Goal: Entertainment & Leisure: Consume media (video, audio)

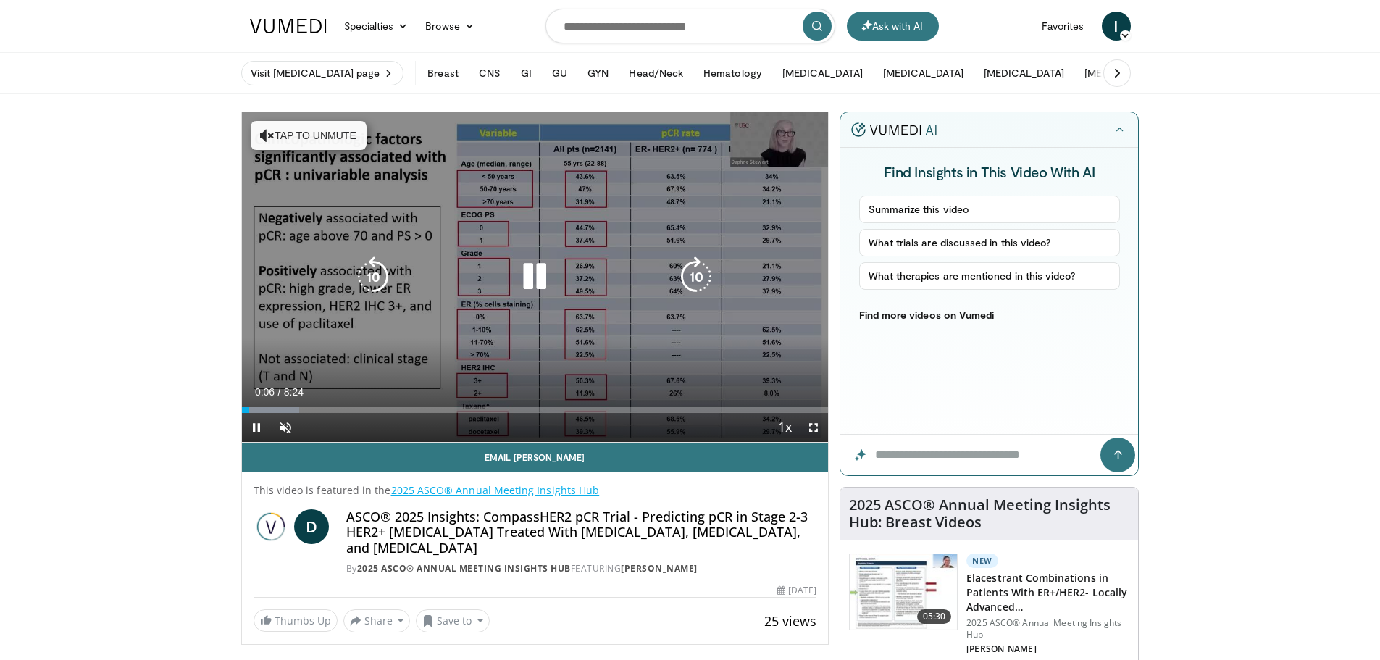
click at [301, 141] on button "Tap to unmute" at bounding box center [309, 135] width 116 height 29
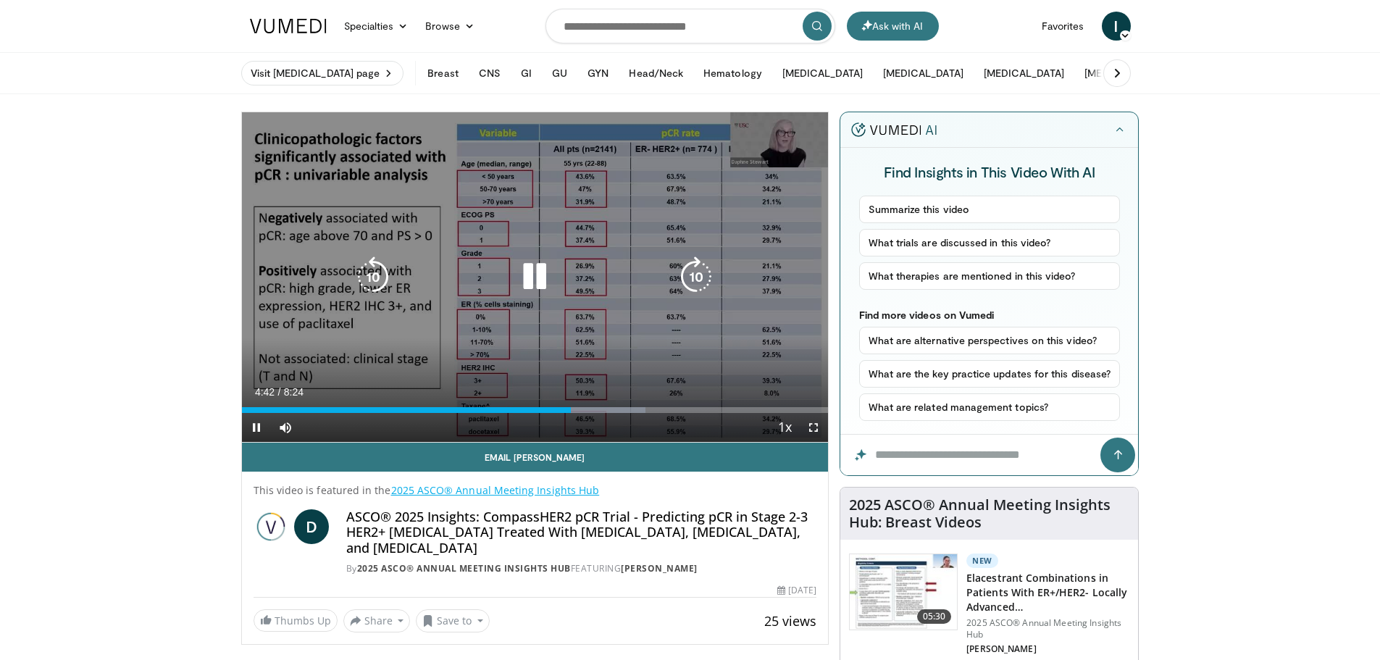
click at [523, 272] on icon "Video Player" at bounding box center [534, 277] width 41 height 41
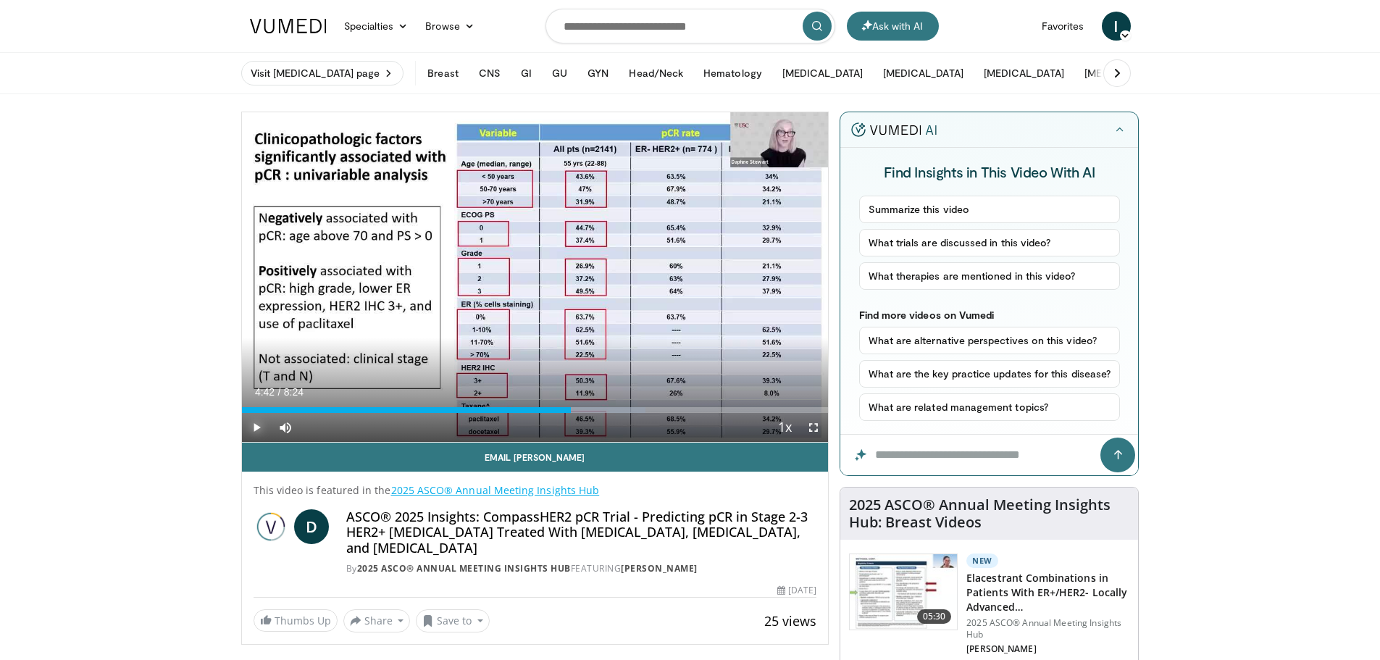
click at [259, 424] on span "Video Player" at bounding box center [256, 427] width 29 height 29
click at [509, 407] on div "Progress Bar" at bounding box center [509, 410] width 1 height 6
click at [480, 406] on div "Loaded : 41.32% 3:25 3:25" at bounding box center [535, 406] width 587 height 14
click at [464, 405] on div "Loaded : 53.57% 3:28 3:11" at bounding box center [535, 406] width 587 height 14
click at [446, 409] on div "Progress Bar" at bounding box center [446, 410] width 1 height 6
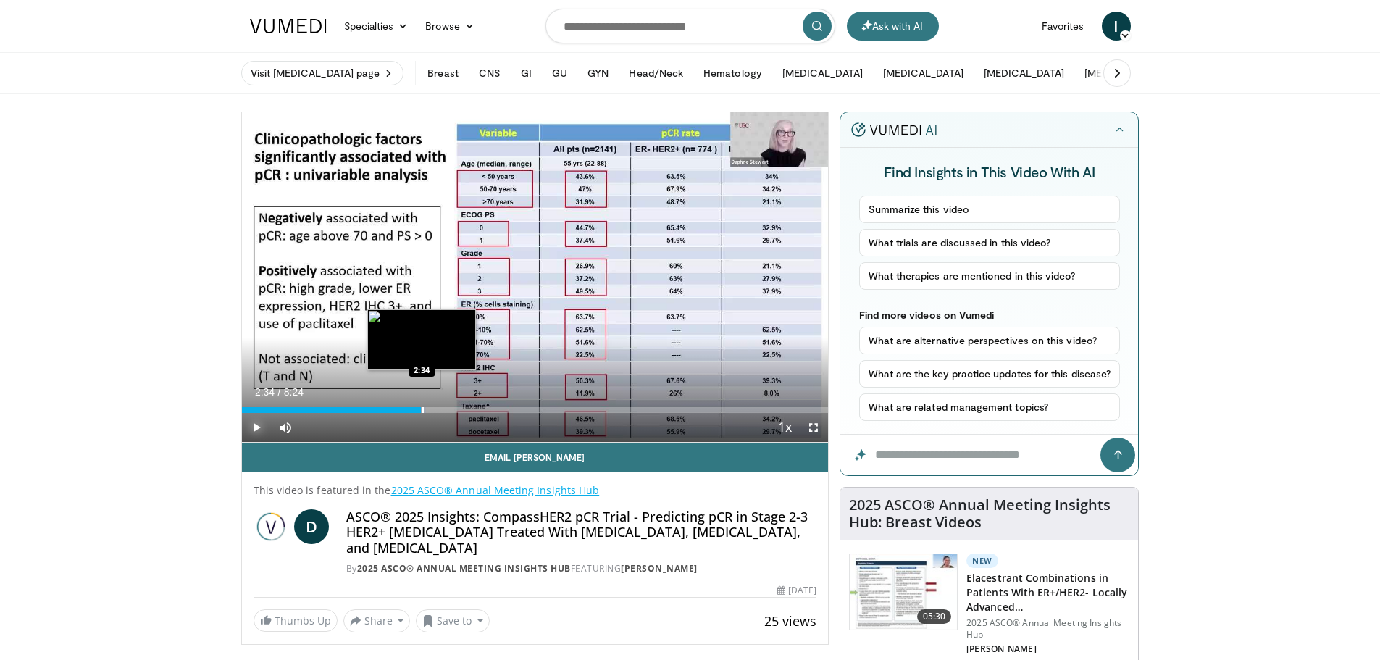
click at [421, 407] on div "2:55" at bounding box center [332, 410] width 180 height 6
click at [387, 411] on div "Progress Bar" at bounding box center [387, 410] width 1 height 6
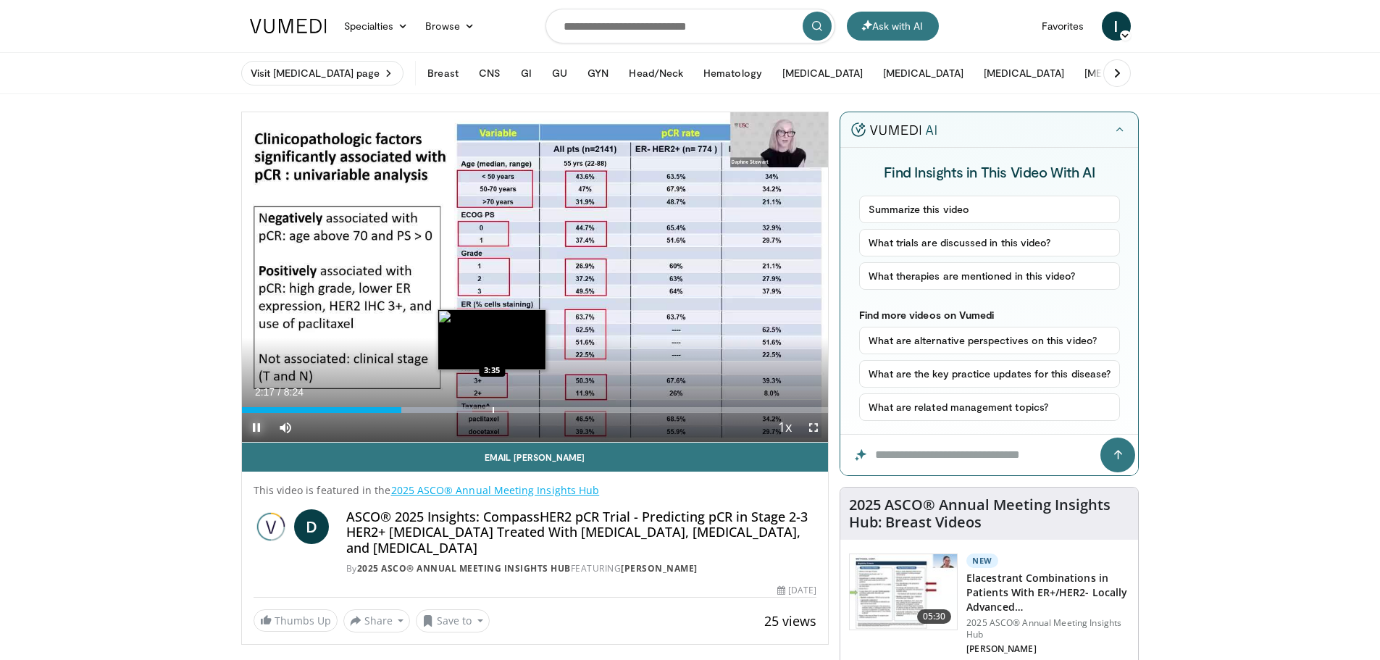
click at [493, 405] on div "Loaded : 39.35% 2:17 3:35" at bounding box center [535, 406] width 587 height 14
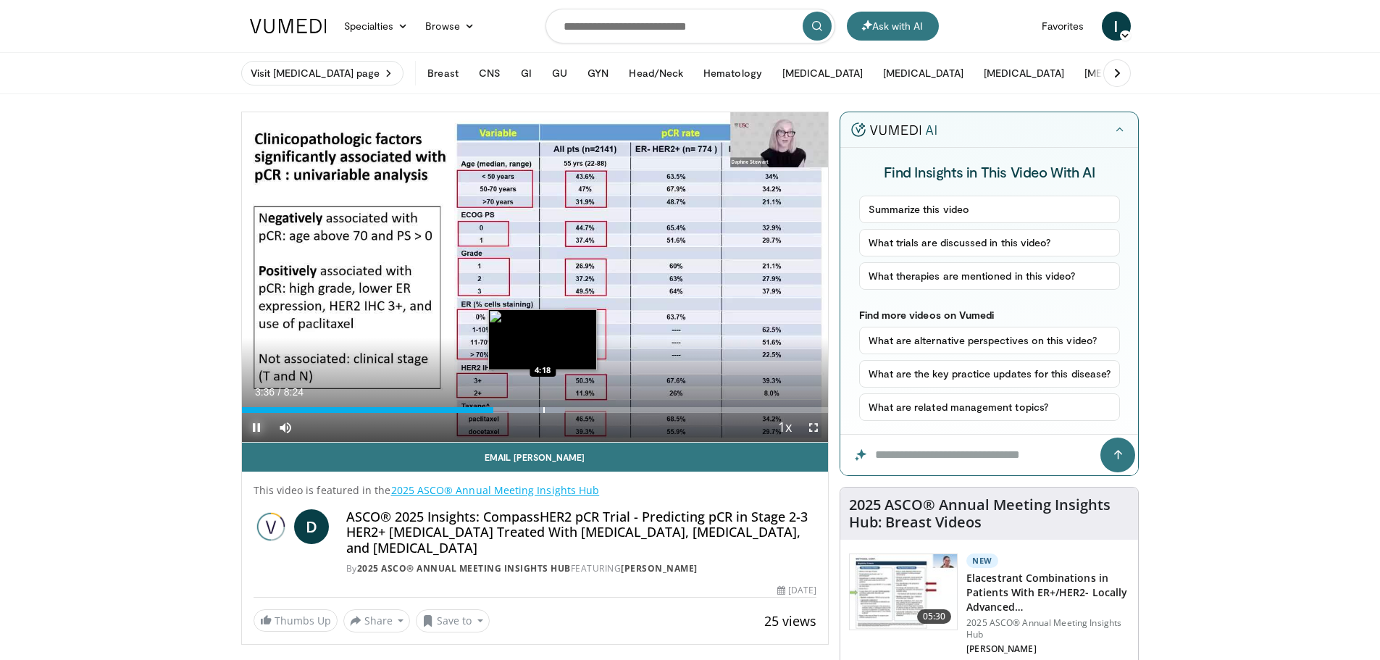
click at [543, 401] on div "Loaded : 55.10% 3:36 4:18" at bounding box center [535, 406] width 587 height 14
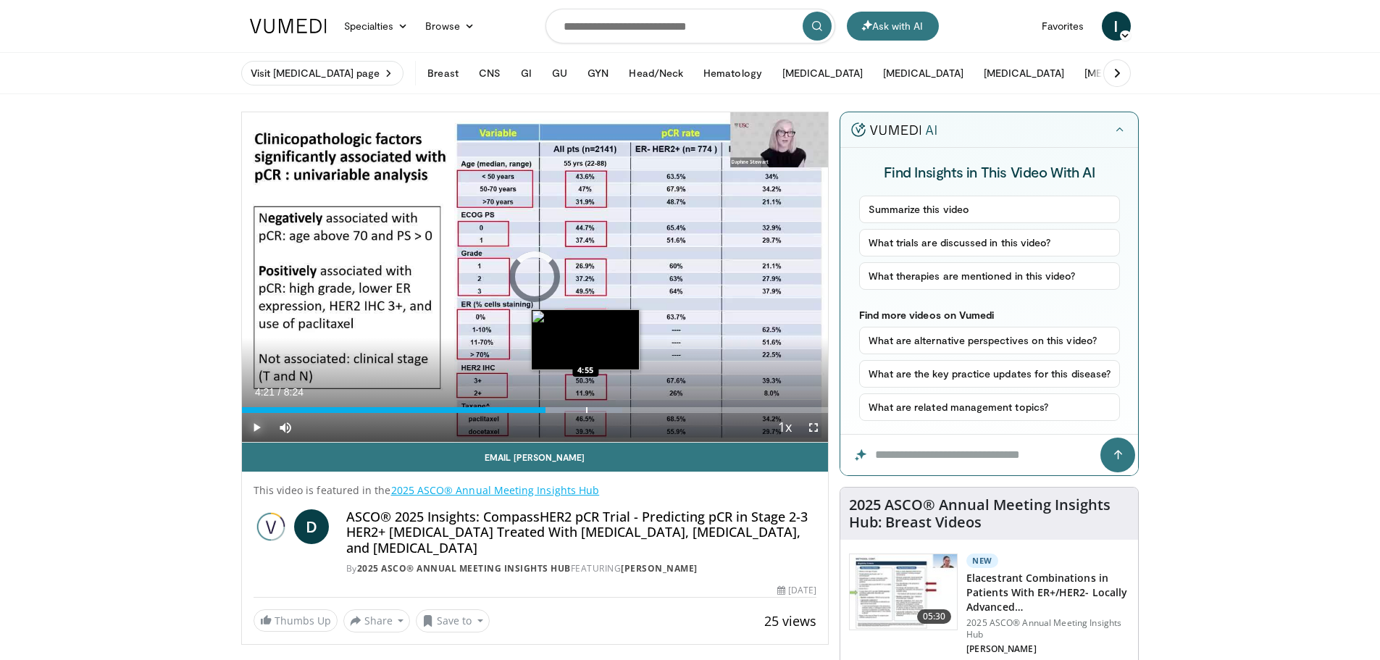
click at [587, 409] on div "Progress Bar" at bounding box center [586, 410] width 1 height 6
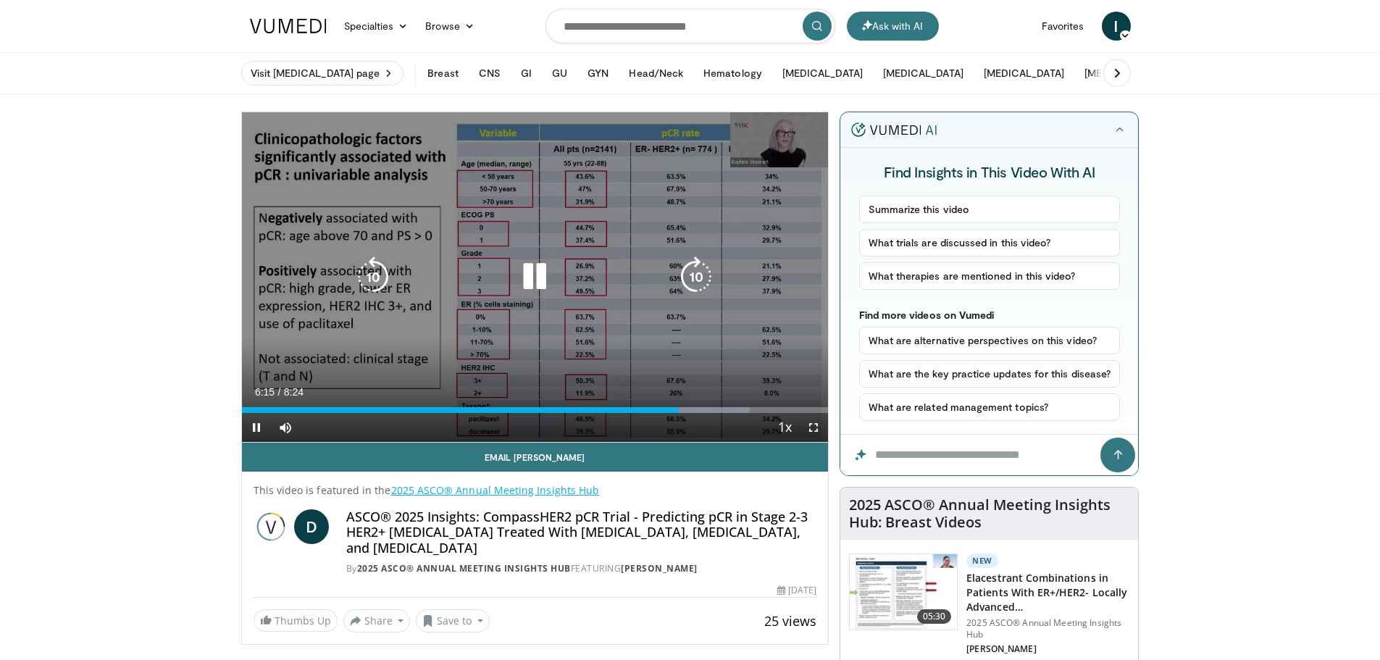
click at [528, 274] on icon "Video Player" at bounding box center [534, 277] width 41 height 41
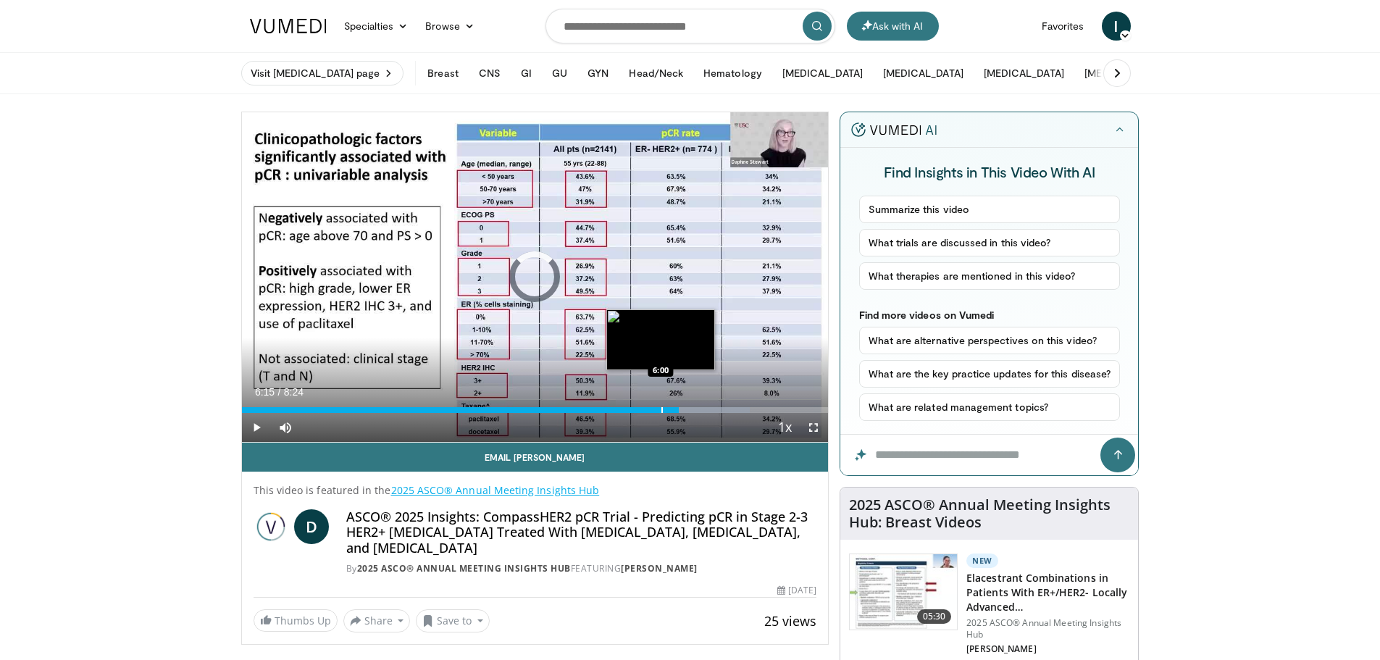
click at [660, 405] on div "Loaded : 86.59% 6:15 6:00" at bounding box center [535, 406] width 587 height 14
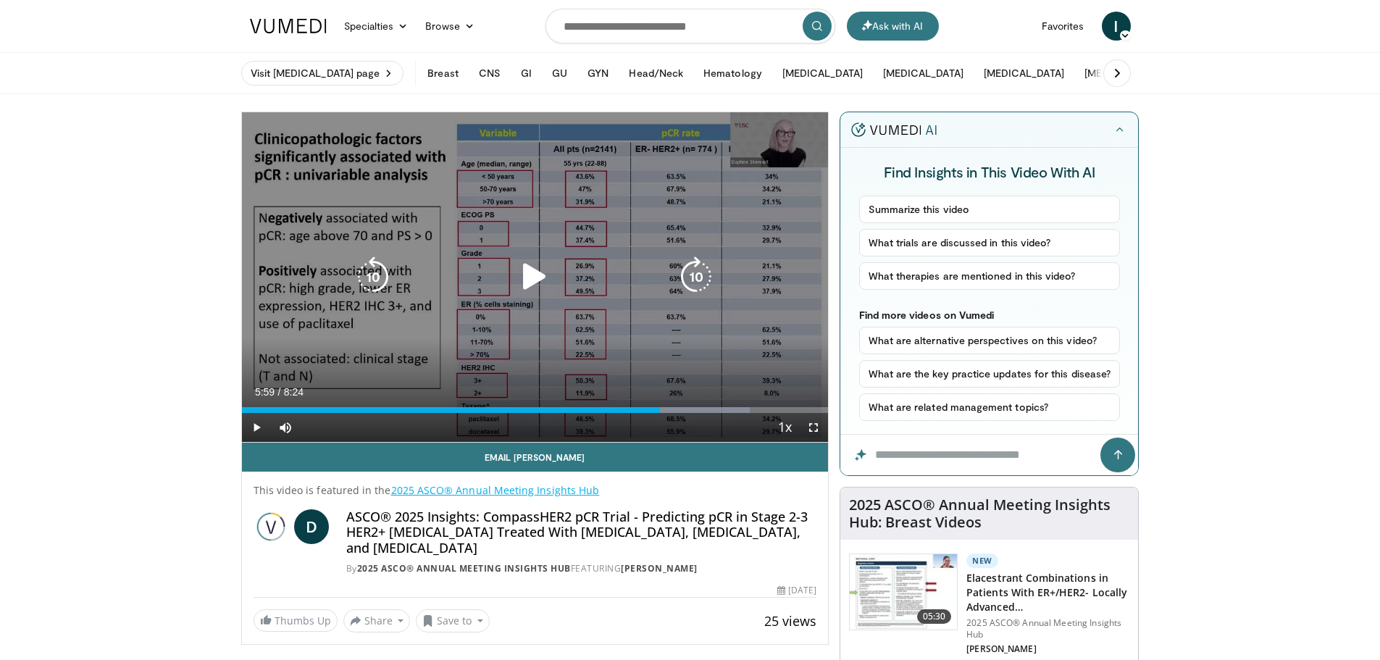
click at [522, 274] on icon "Video Player" at bounding box center [534, 277] width 41 height 41
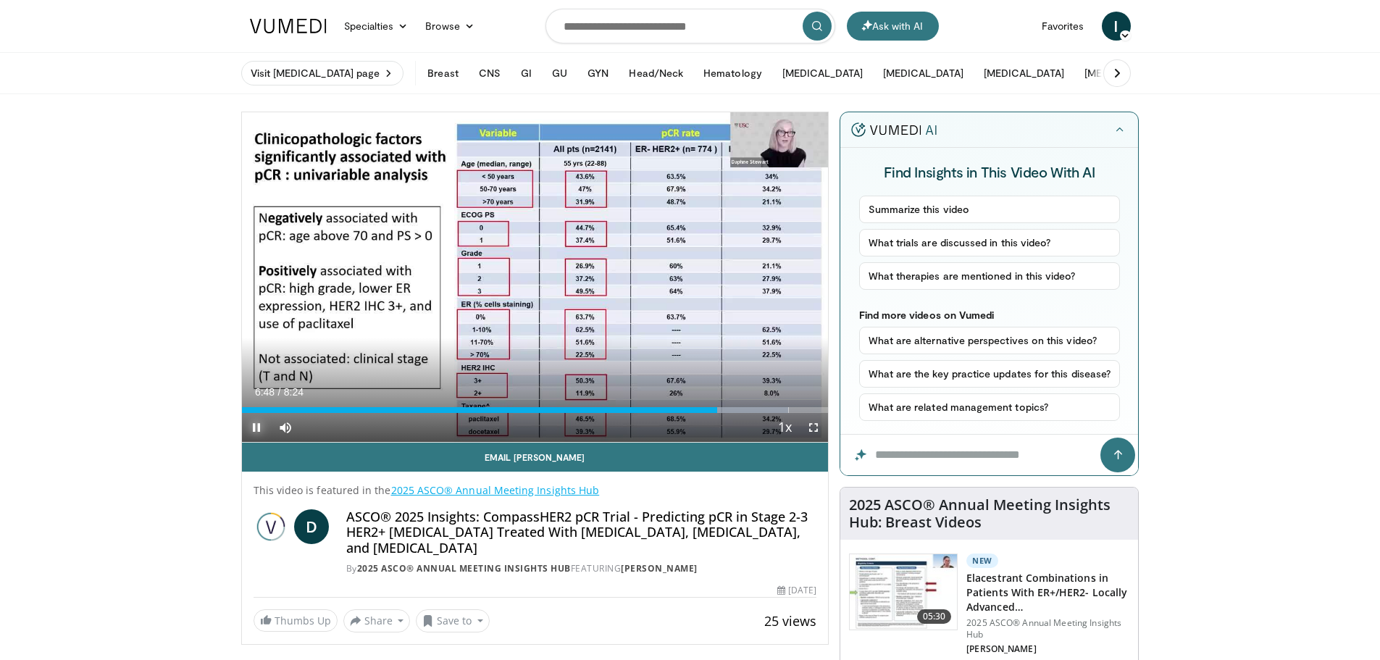
click at [246, 427] on span "Video Player" at bounding box center [256, 427] width 29 height 29
click at [248, 427] on span "Video Player" at bounding box center [256, 427] width 29 height 29
click at [673, 410] on div "Progress Bar" at bounding box center [673, 410] width 1 height 6
click at [650, 407] on div "Progress Bar" at bounding box center [650, 410] width 1 height 6
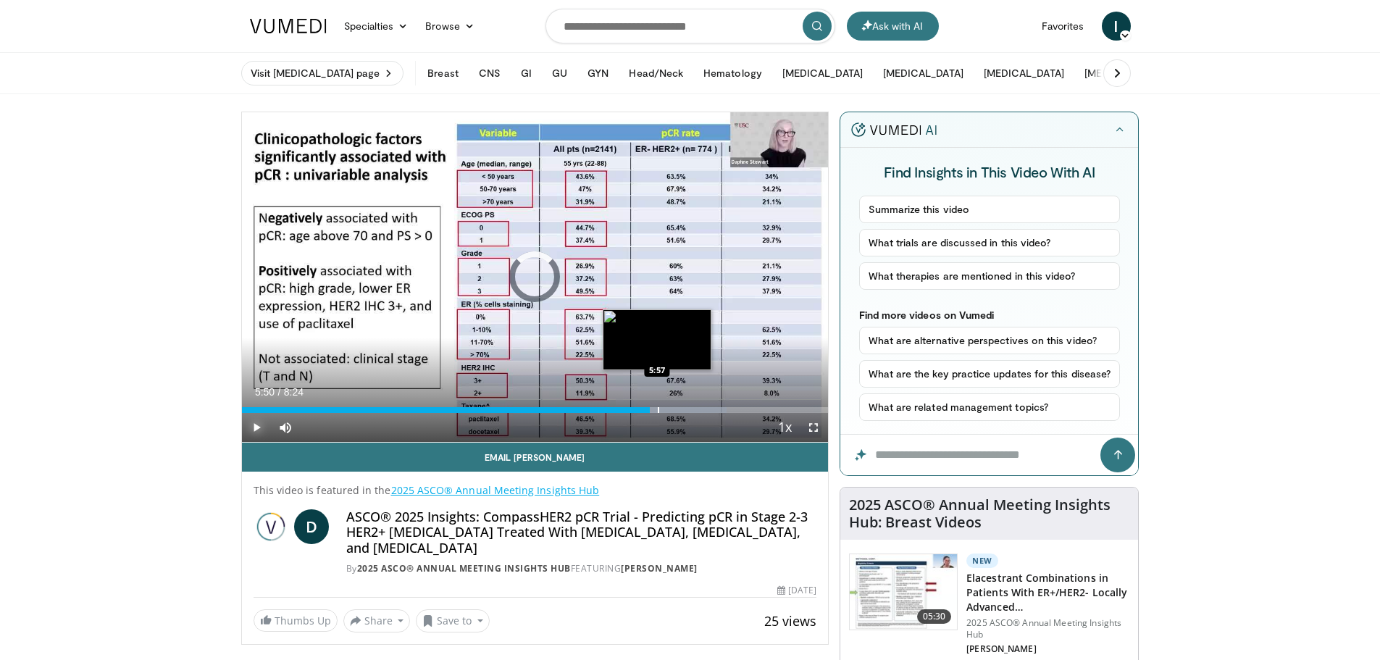
click at [658, 407] on div "Progress Bar" at bounding box center [658, 410] width 1 height 6
click at [642, 407] on div "5:44" at bounding box center [442, 410] width 401 height 6
click at [649, 408] on div "Progress Bar" at bounding box center [649, 410] width 1 height 6
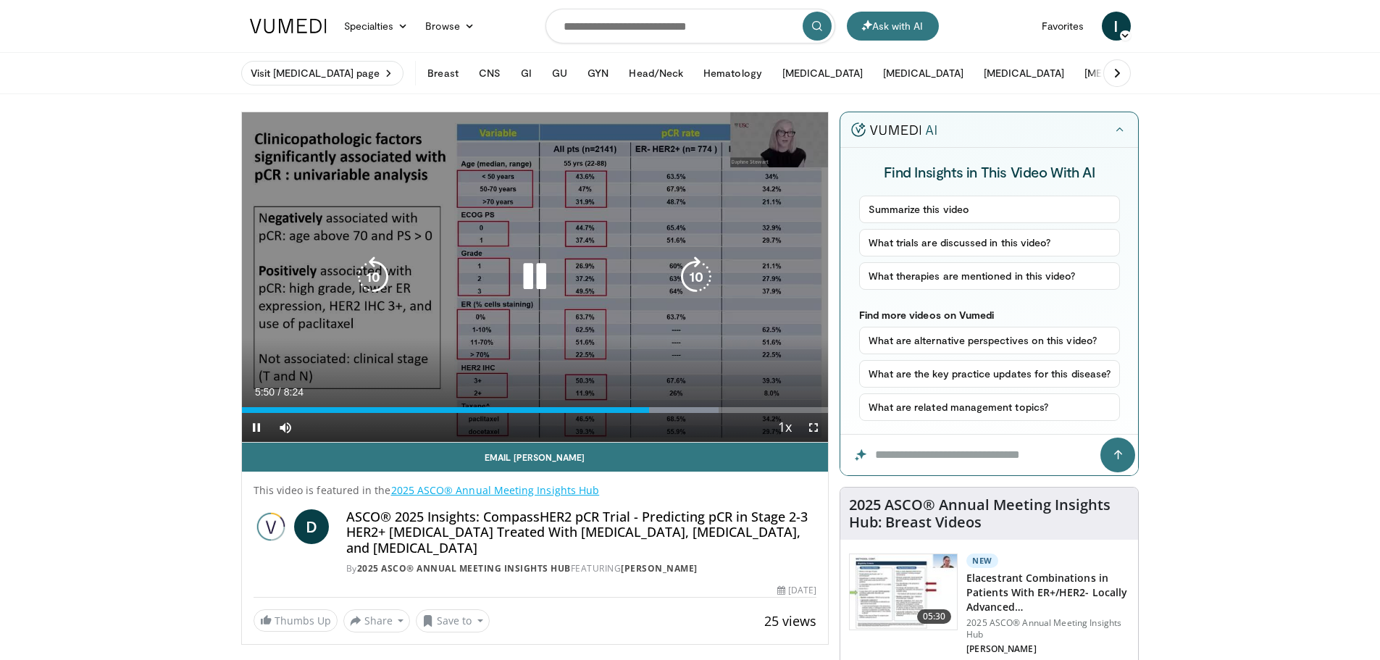
click at [530, 267] on icon "Video Player" at bounding box center [534, 277] width 41 height 41
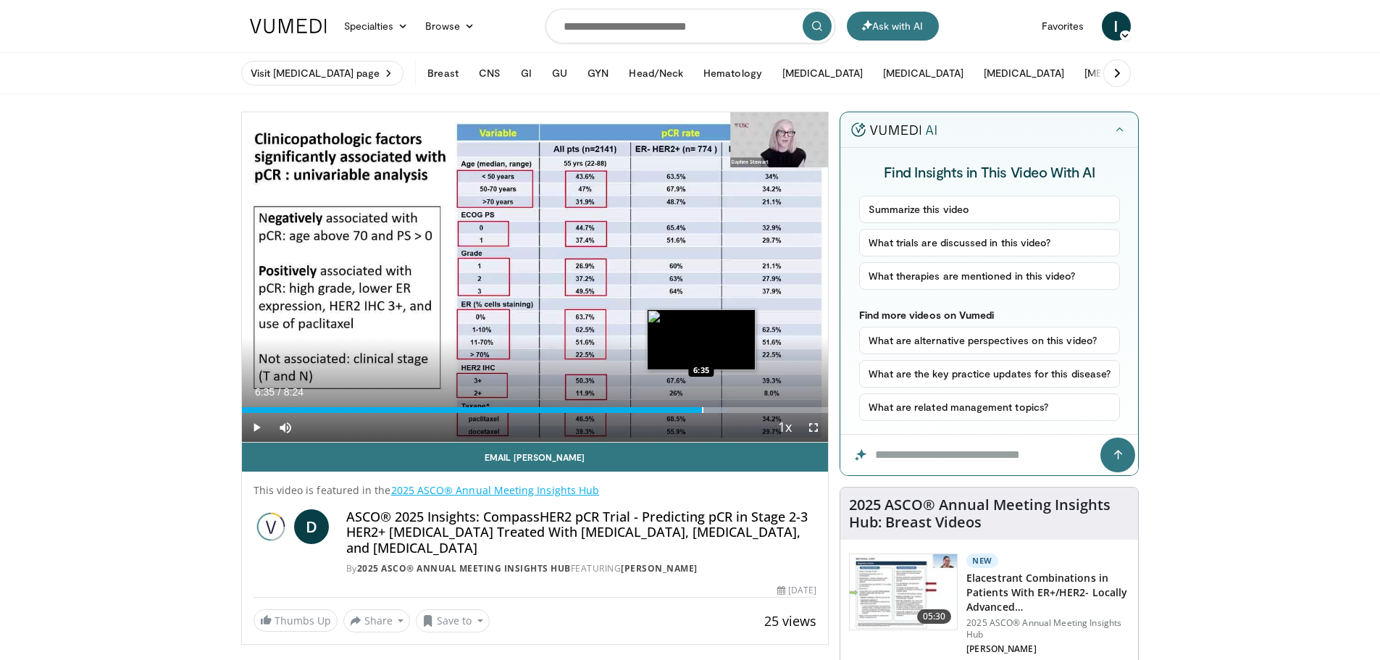
click at [702, 409] on div "Progress Bar" at bounding box center [702, 410] width 1 height 6
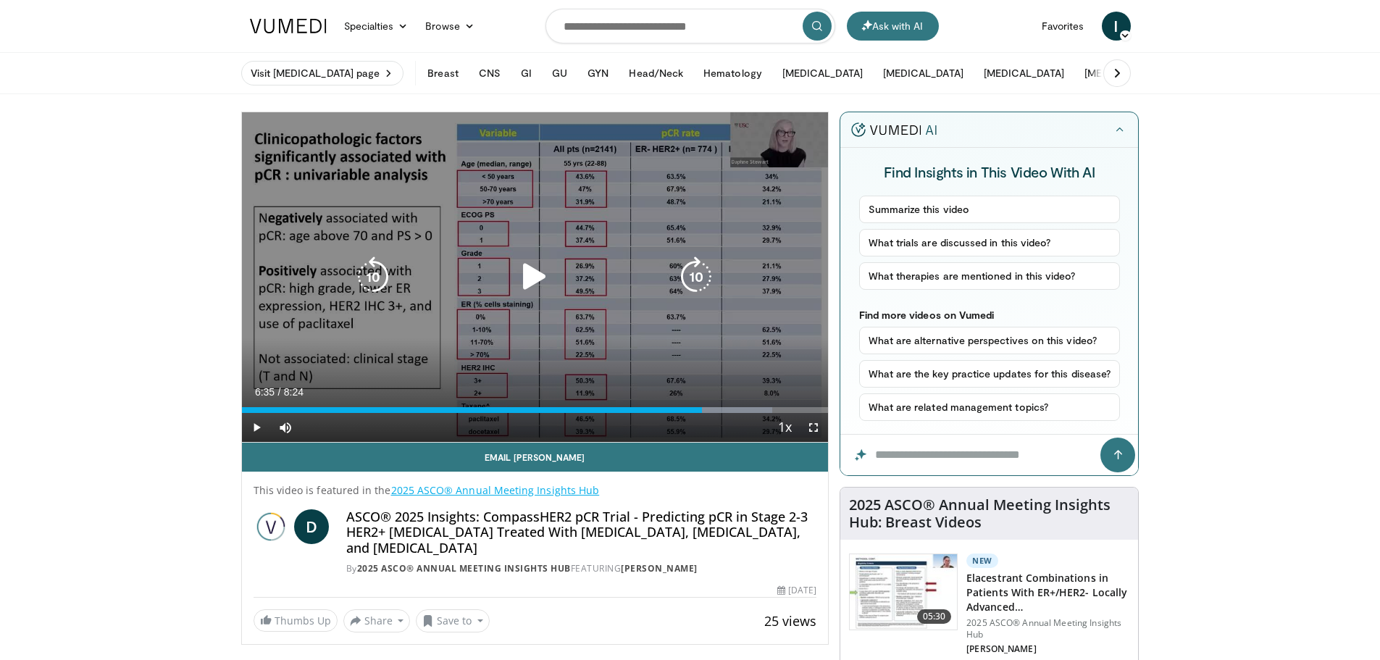
click at [531, 272] on icon "Video Player" at bounding box center [534, 277] width 41 height 41
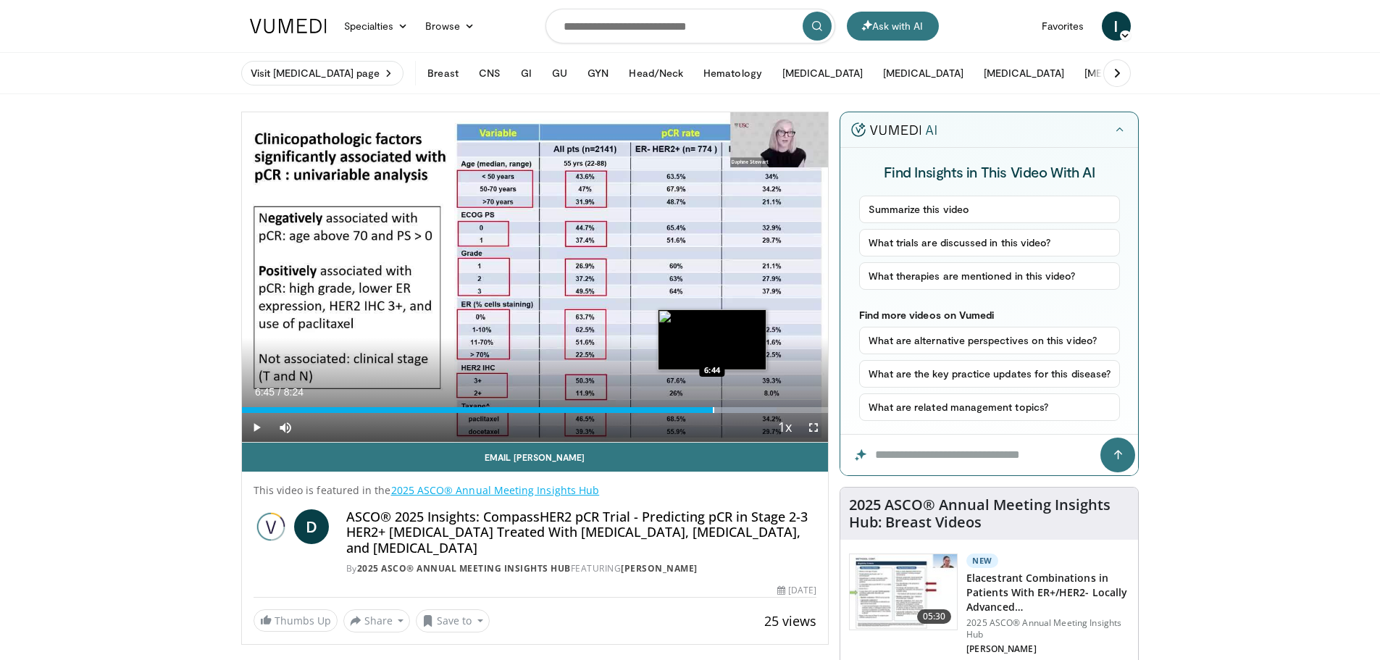
click at [713, 407] on div "Progress Bar" at bounding box center [713, 410] width 1 height 6
click at [728, 408] on div "Progress Bar" at bounding box center [728, 410] width 1 height 6
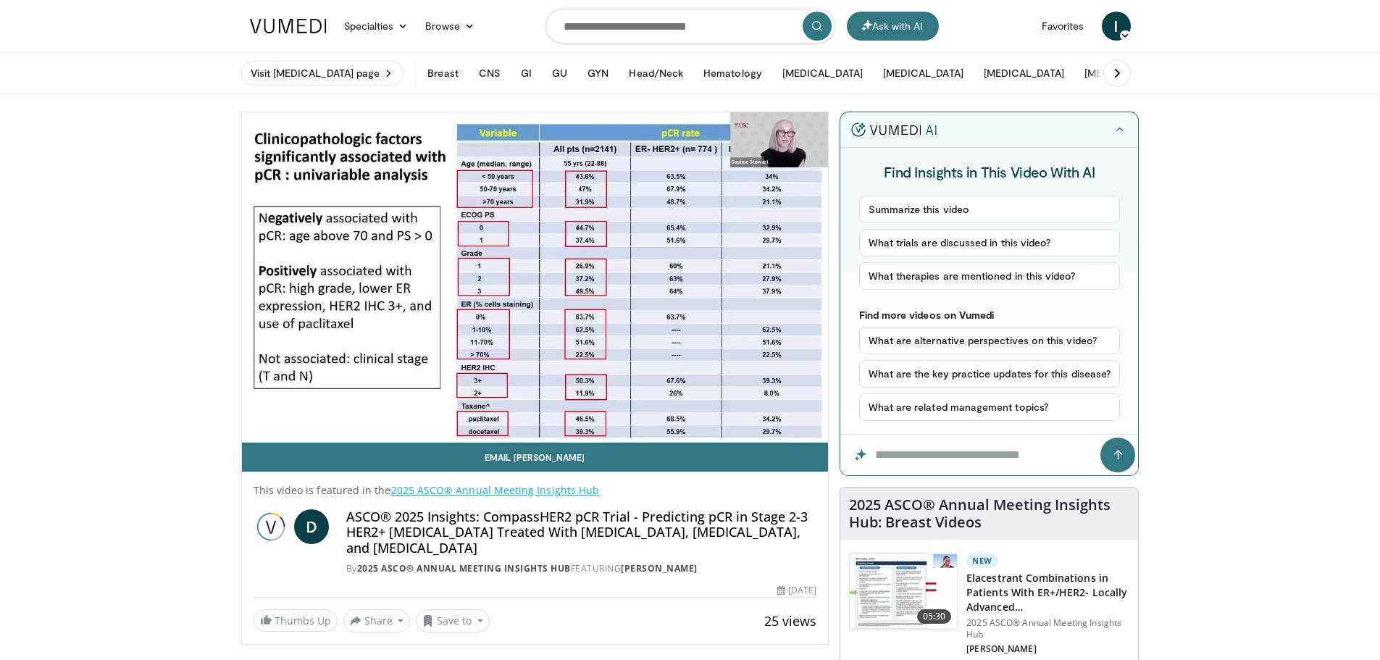
click at [741, 408] on div "10 seconds Tap to unmute" at bounding box center [535, 277] width 587 height 330
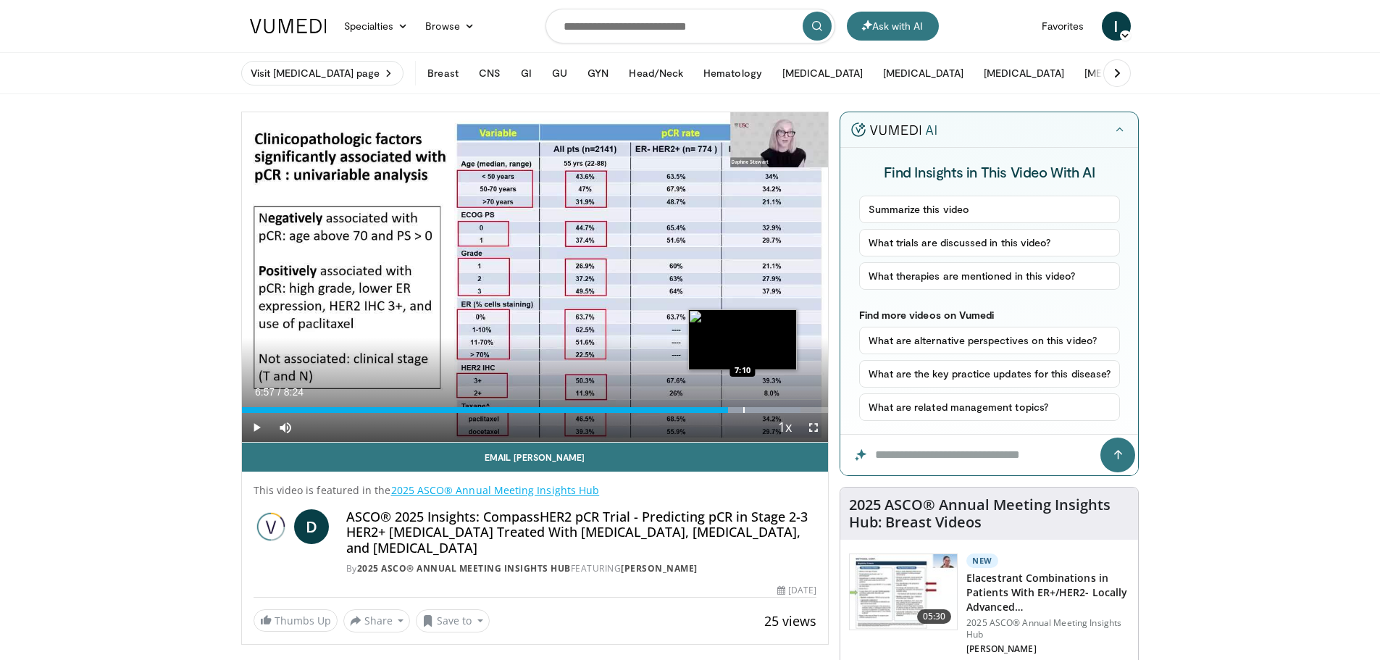
click at [745, 407] on div "Progress Bar" at bounding box center [743, 410] width 1 height 6
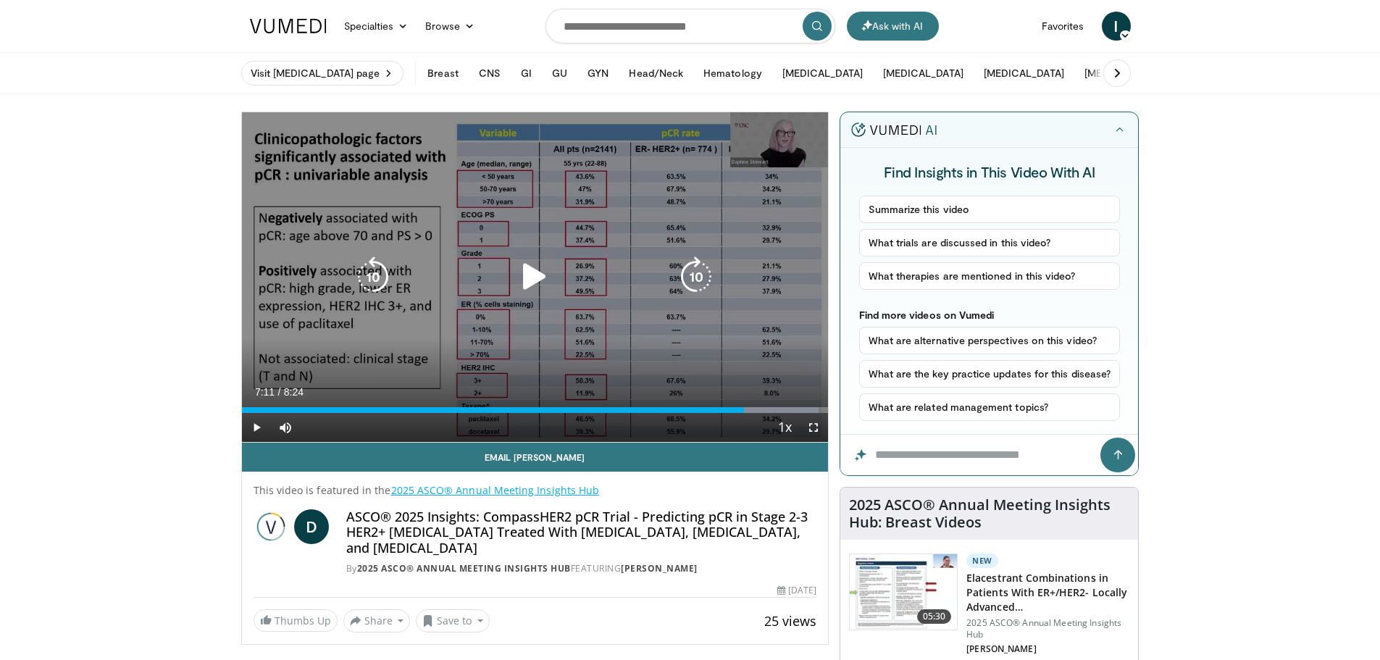
click at [542, 276] on icon "Video Player" at bounding box center [534, 277] width 41 height 41
